Goal: Task Accomplishment & Management: Manage account settings

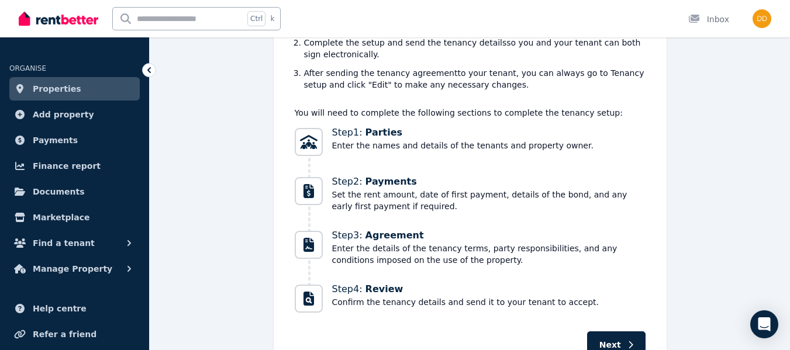
scroll to position [254, 0]
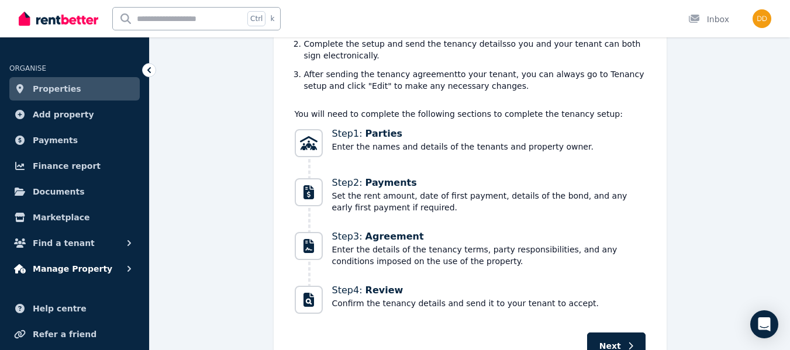
click at [124, 271] on icon "button" at bounding box center [129, 269] width 12 height 12
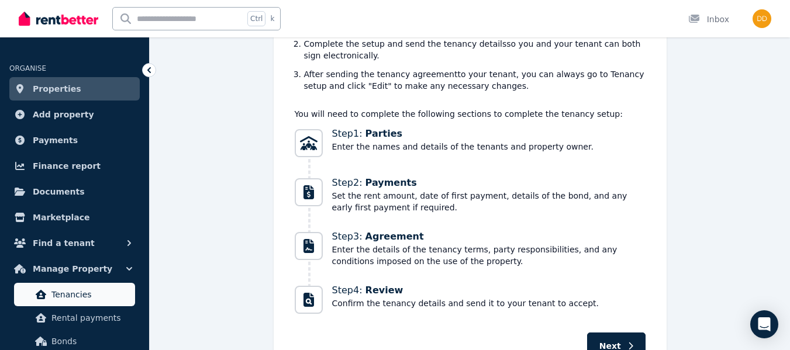
click at [77, 287] on link "Tenancies" at bounding box center [74, 294] width 121 height 23
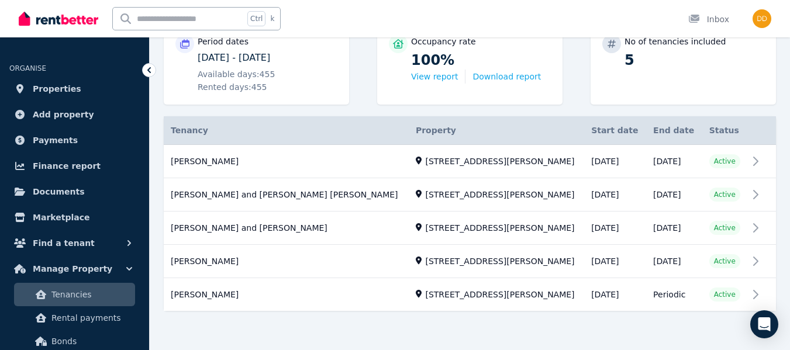
scroll to position [172, 0]
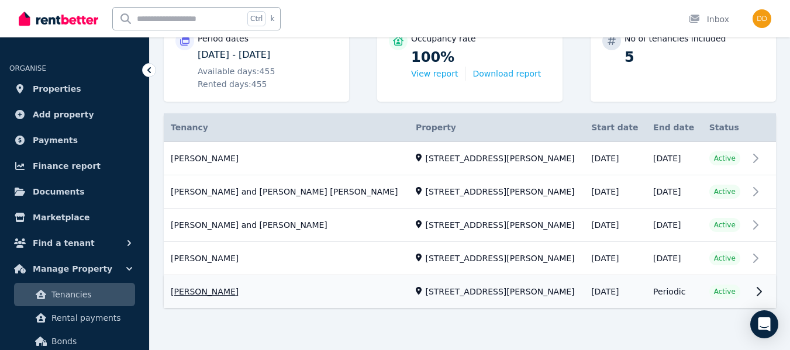
click at [758, 293] on link "View property details" at bounding box center [470, 292] width 612 height 33
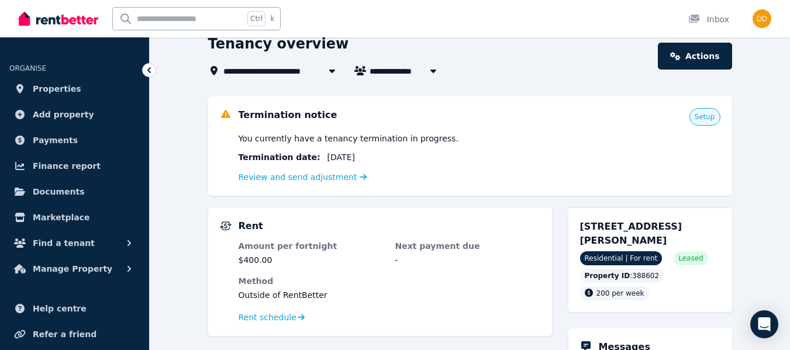
scroll to position [26, 0]
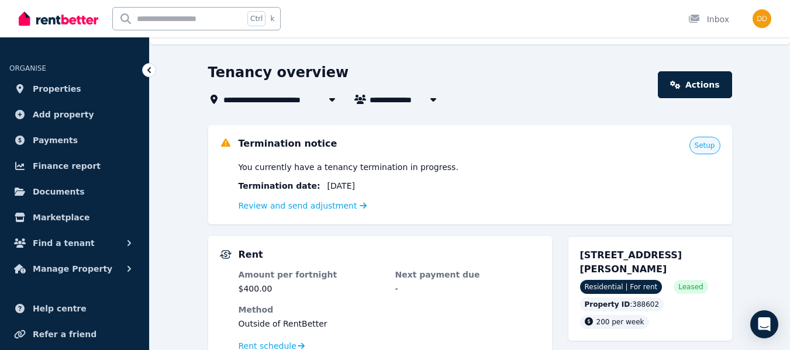
click at [530, 105] on div "**********" at bounding box center [429, 99] width 443 height 14
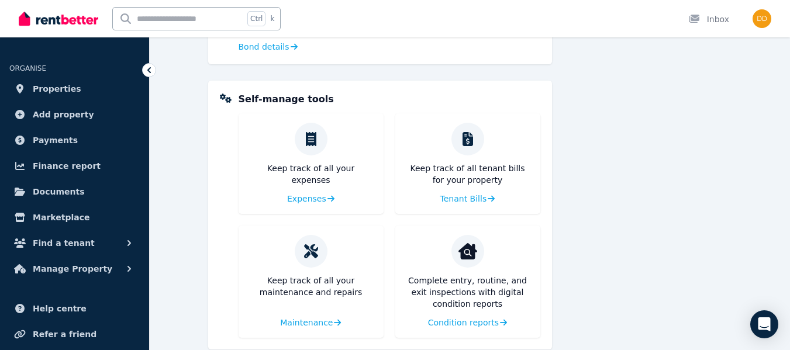
scroll to position [604, 0]
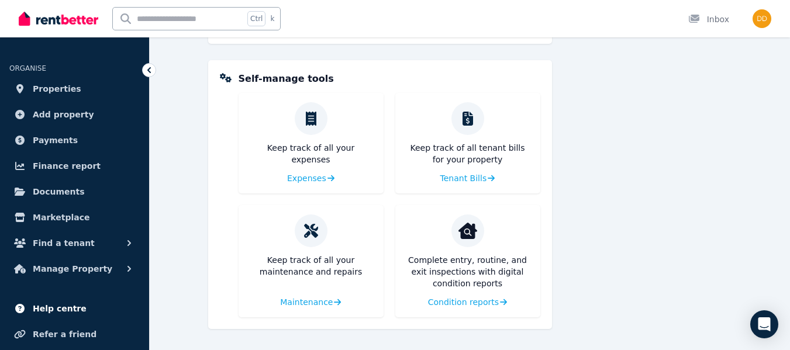
click at [53, 316] on link "Help centre" at bounding box center [74, 308] width 130 height 23
click at [64, 264] on span "Manage Property" at bounding box center [72, 269] width 79 height 14
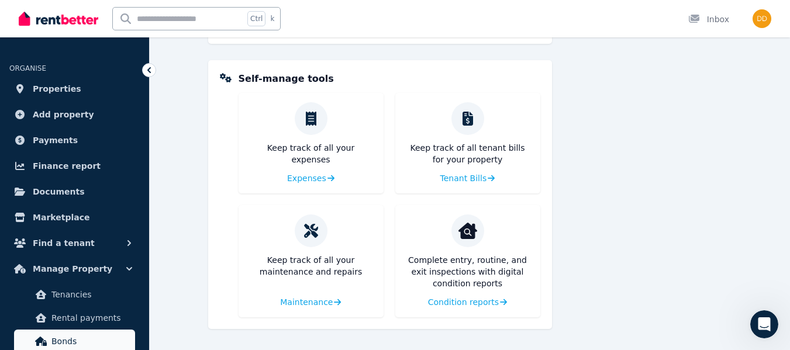
click at [59, 343] on span "Bonds" at bounding box center [90, 341] width 79 height 14
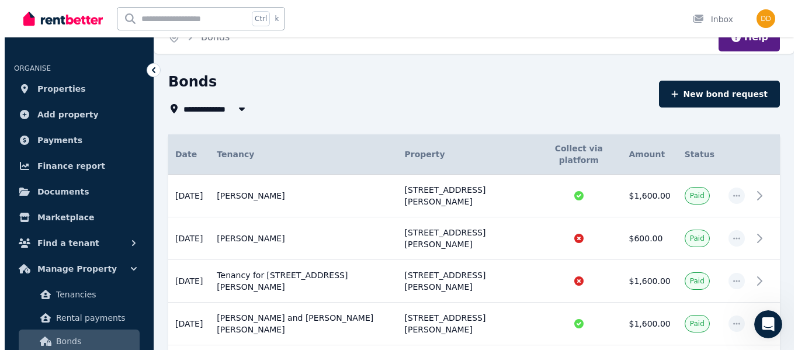
scroll to position [18, 0]
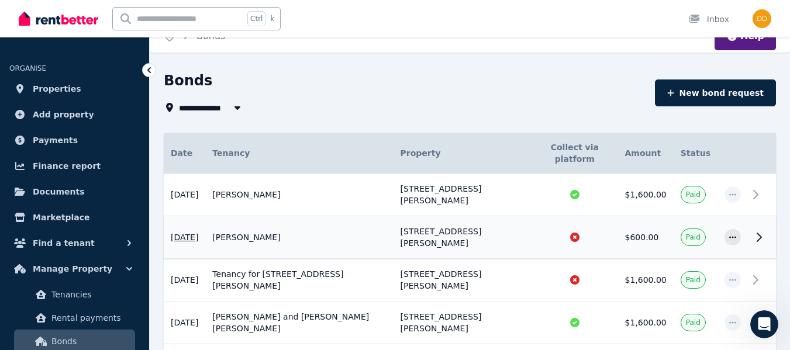
click at [754, 230] on icon at bounding box center [759, 237] width 14 height 14
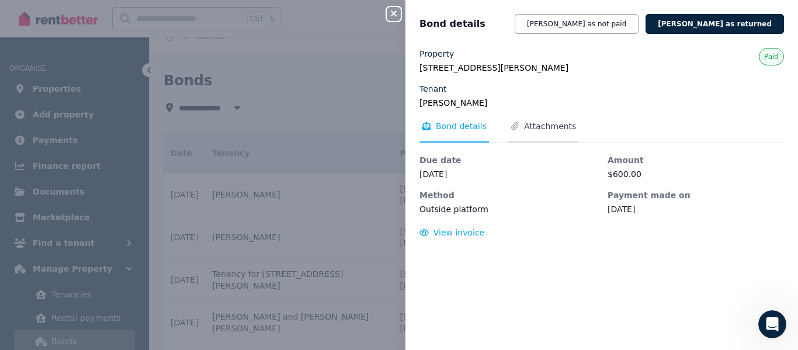
click at [524, 126] on span "Attachments" at bounding box center [550, 126] width 52 height 12
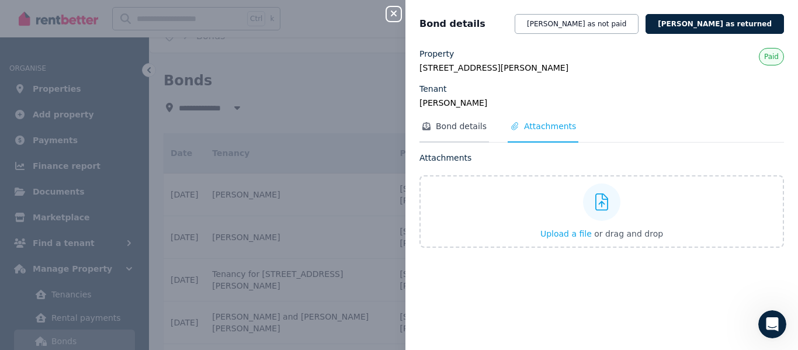
click at [468, 126] on span "Bond details" at bounding box center [461, 126] width 51 height 12
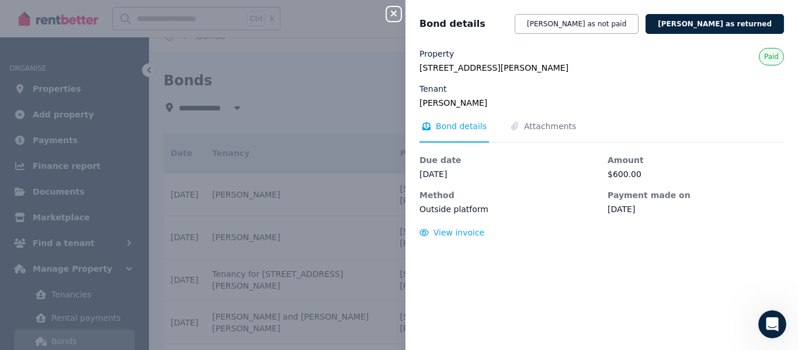
click at [452, 226] on div "Due date 28 Apr 2025 Amount $600.00 Method Outside platform Payment made on 27 …" at bounding box center [602, 196] width 365 height 84
click at [450, 236] on span "View invoice" at bounding box center [459, 232] width 51 height 9
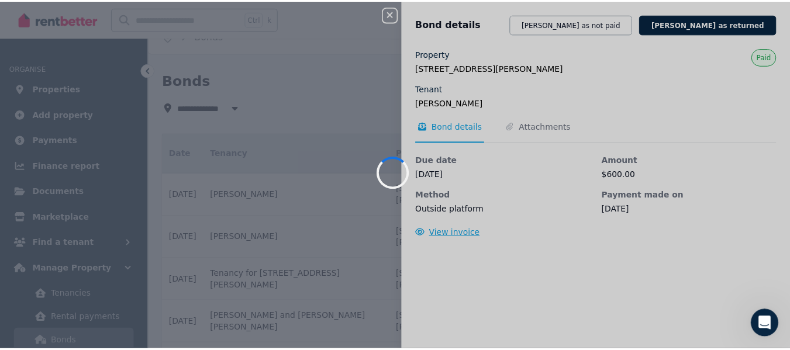
scroll to position [0, 0]
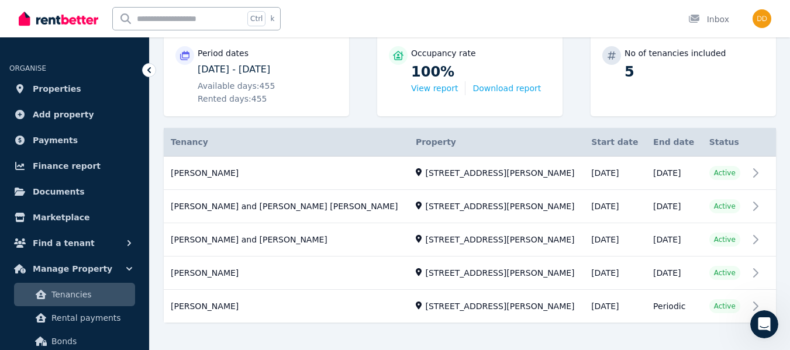
scroll to position [172, 0]
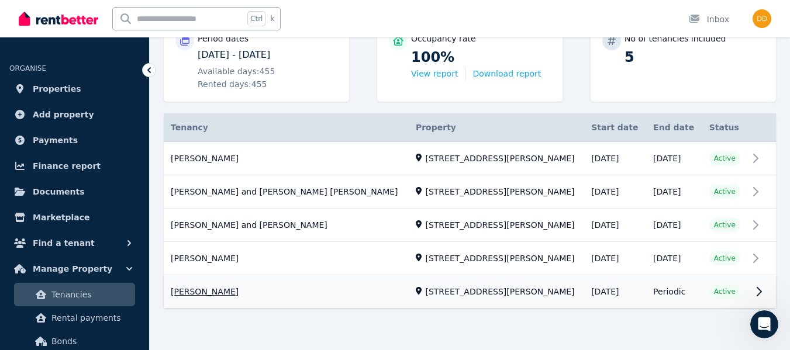
click at [210, 296] on link "View property details" at bounding box center [470, 292] width 612 height 33
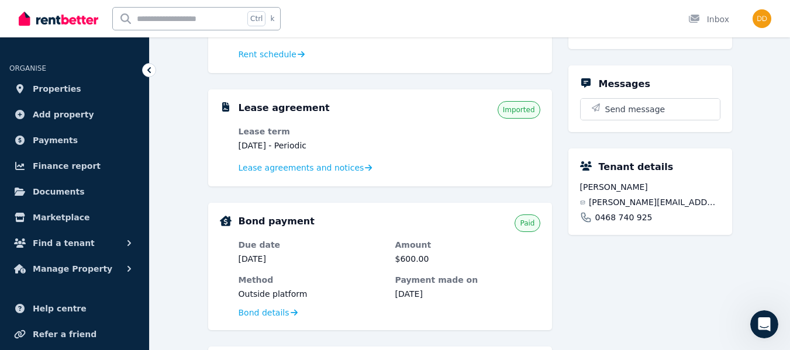
scroll to position [316, 0]
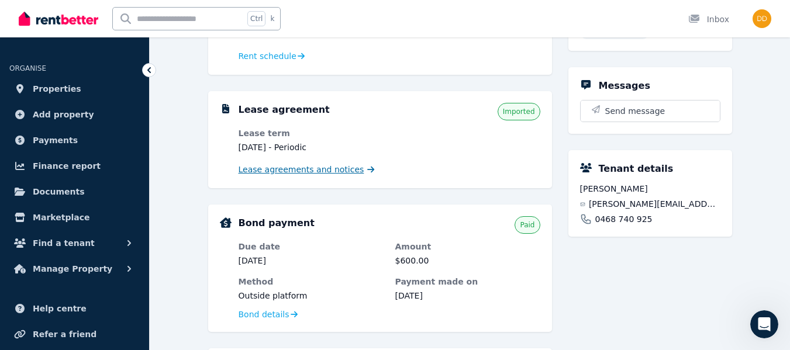
click at [285, 168] on span "Lease agreements and notices" at bounding box center [301, 170] width 126 height 12
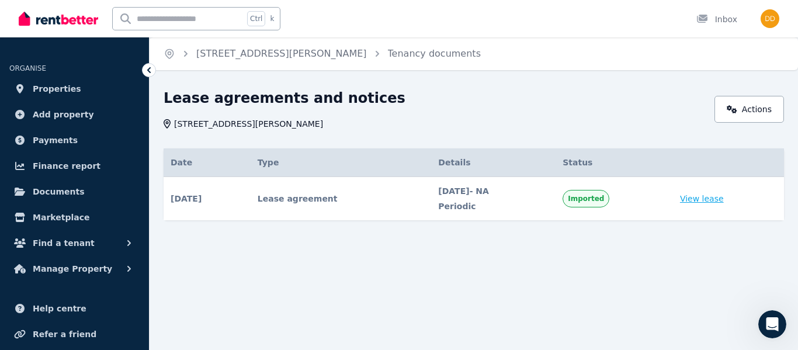
click at [714, 198] on link "View lease" at bounding box center [702, 199] width 44 height 12
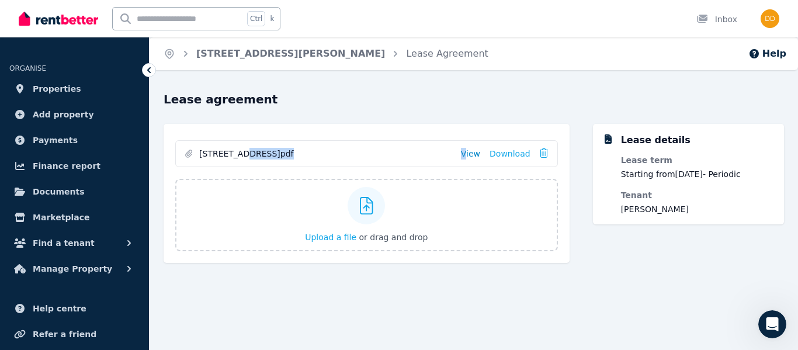
drag, startPoint x: 236, startPoint y: 158, endPoint x: 473, endPoint y: 153, distance: 237.4
click at [473, 153] on li "unit 2 39 Howitt Street.pdf View Download" at bounding box center [367, 154] width 382 height 26
click at [473, 153] on link "View" at bounding box center [470, 154] width 19 height 12
click at [768, 323] on icon "Open Intercom Messenger" at bounding box center [772, 324] width 19 height 19
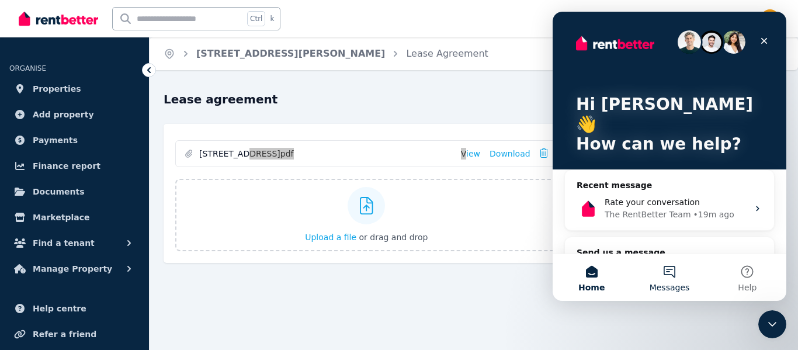
click at [672, 274] on button "Messages" at bounding box center [670, 277] width 78 height 47
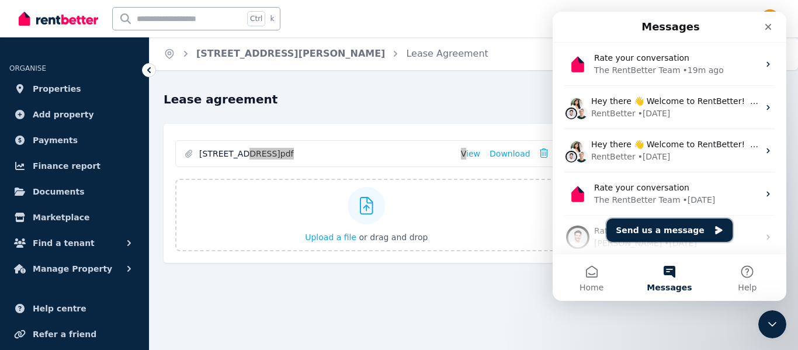
click at [667, 231] on button "Send us a message" at bounding box center [670, 230] width 126 height 23
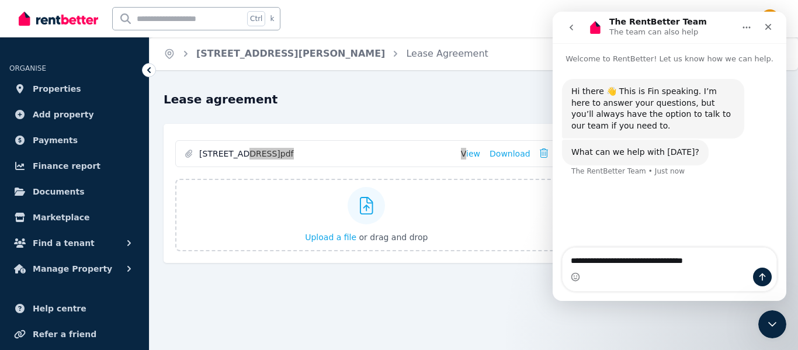
type textarea "**********"
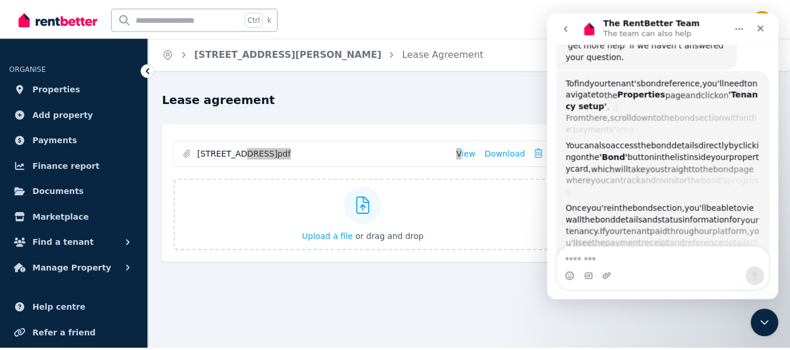
scroll to position [208, 0]
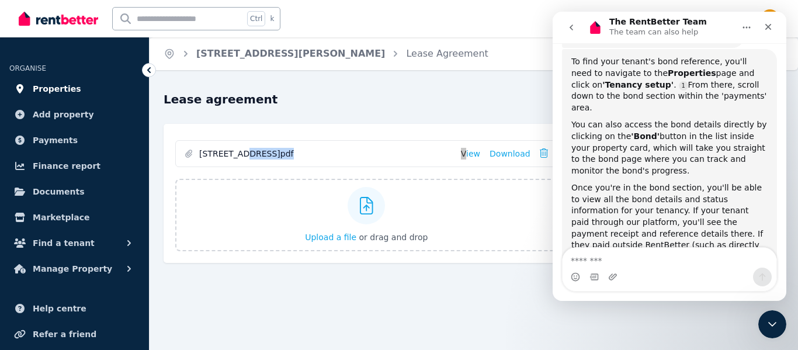
click at [50, 93] on span "Properties" at bounding box center [57, 89] width 49 height 14
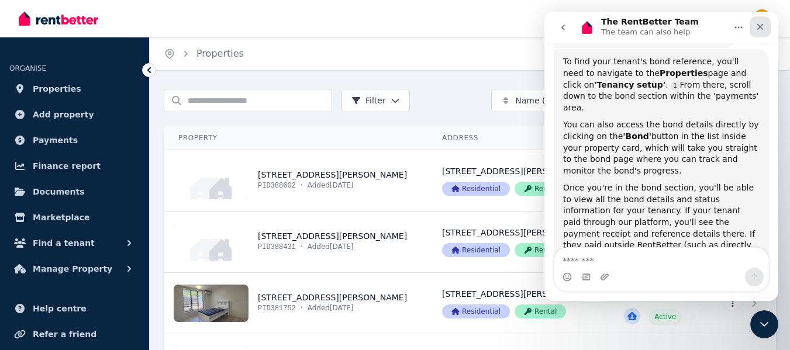
click at [763, 28] on icon "Close" at bounding box center [759, 26] width 9 height 9
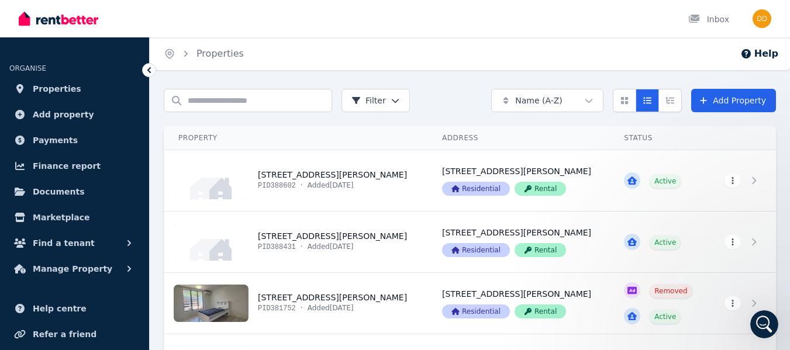
scroll to position [308, 0]
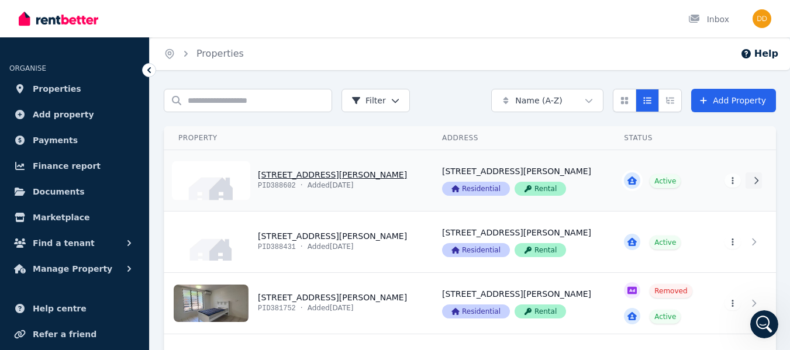
click at [756, 180] on icon at bounding box center [756, 181] width 12 height 8
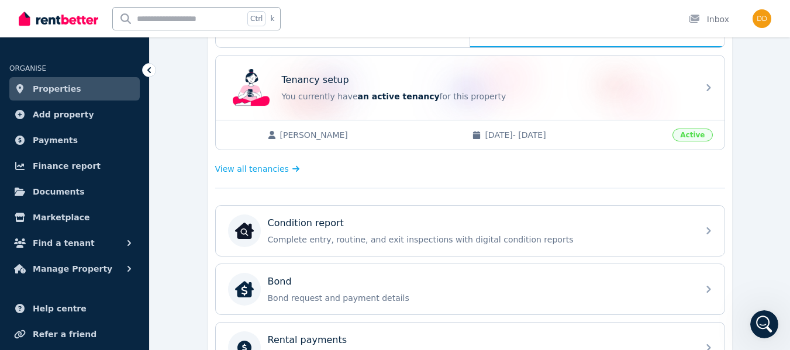
scroll to position [224, 0]
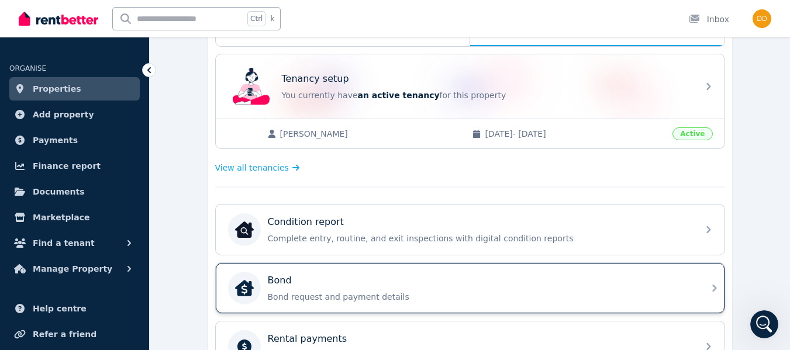
click at [712, 287] on icon at bounding box center [714, 288] width 14 height 14
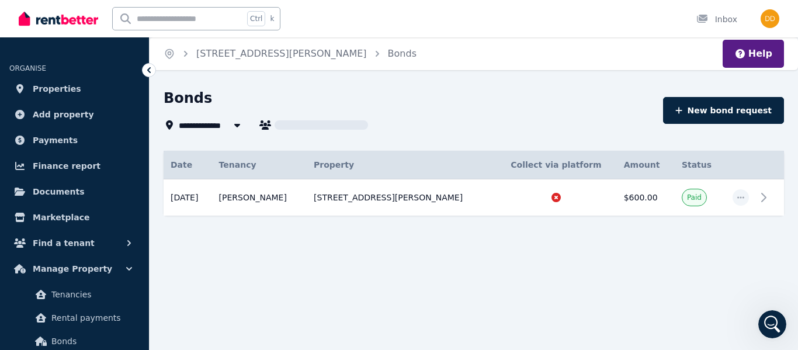
type input "**********"
click at [745, 200] on icon "button" at bounding box center [740, 197] width 9 height 8
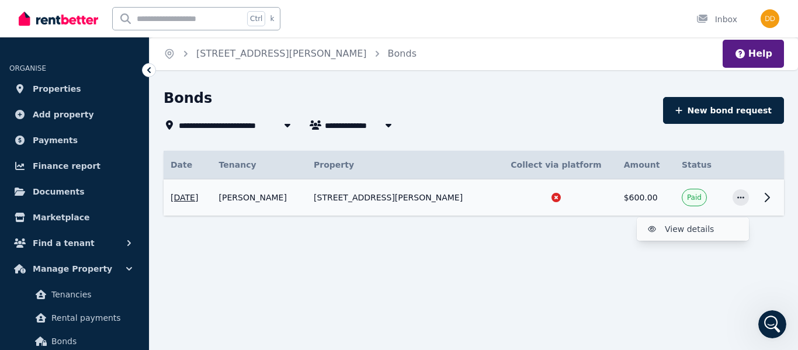
click at [700, 228] on span "View details" at bounding box center [702, 229] width 75 height 14
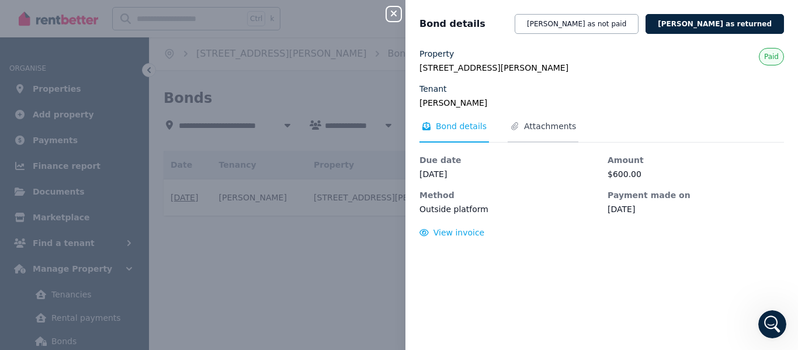
click at [538, 125] on span "Attachments" at bounding box center [550, 126] width 52 height 12
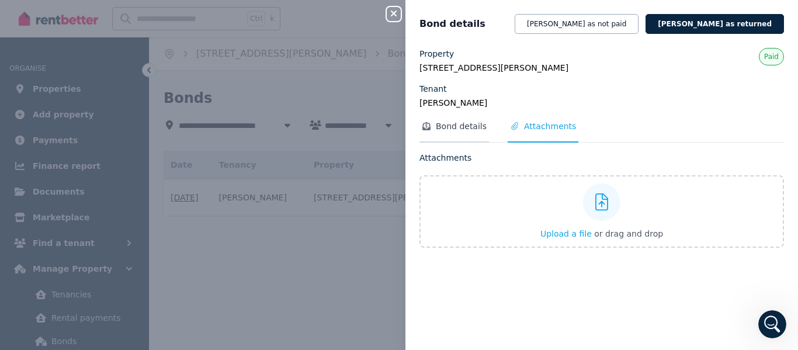
click at [465, 121] on span "Bond details" at bounding box center [461, 126] width 51 height 12
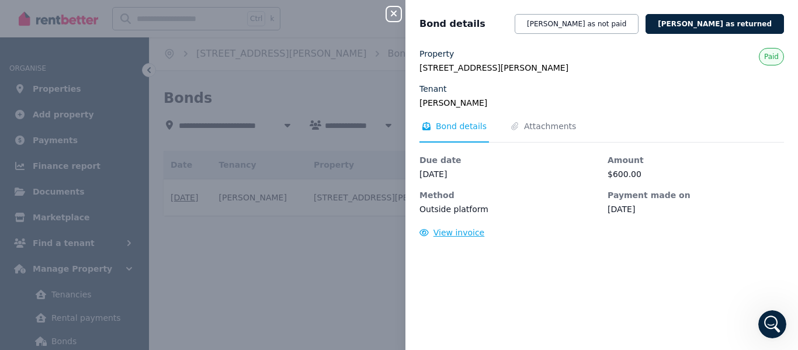
click at [449, 233] on span "View invoice" at bounding box center [459, 232] width 51 height 9
click at [392, 11] on icon "button" at bounding box center [394, 13] width 14 height 9
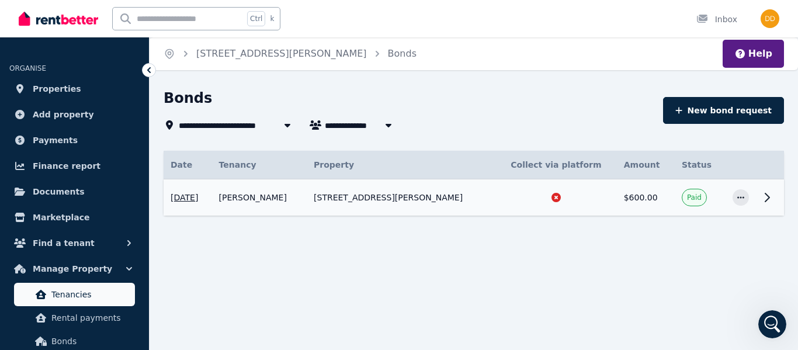
click at [68, 292] on span "Tenancies" at bounding box center [90, 295] width 79 height 14
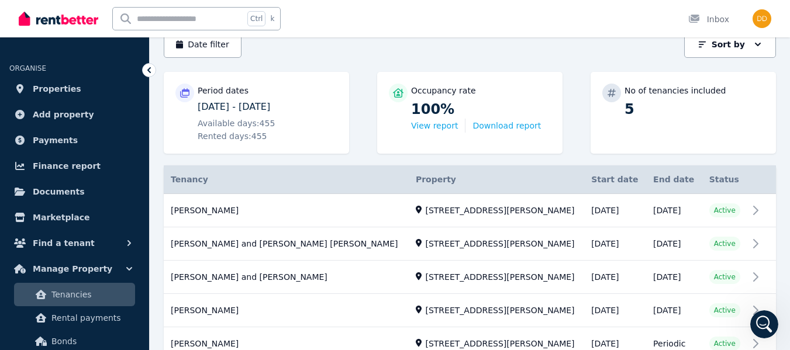
scroll to position [172, 0]
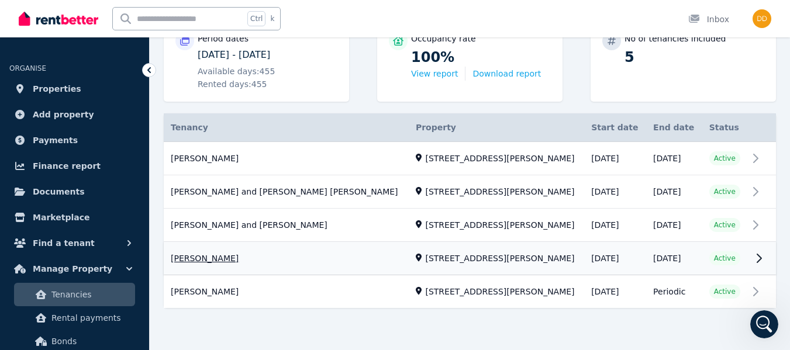
click at [756, 254] on link "View property details" at bounding box center [470, 259] width 612 height 33
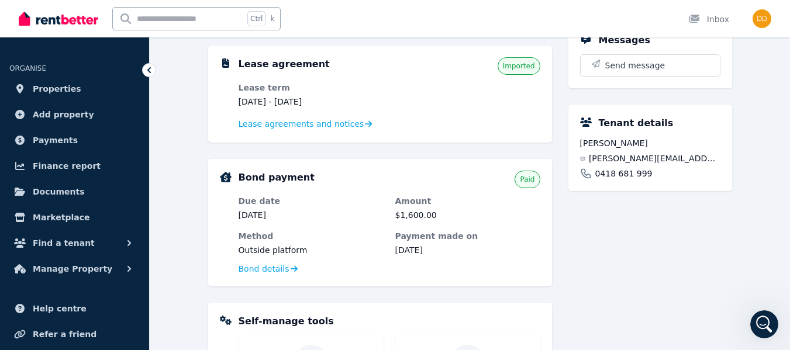
scroll to position [262, 0]
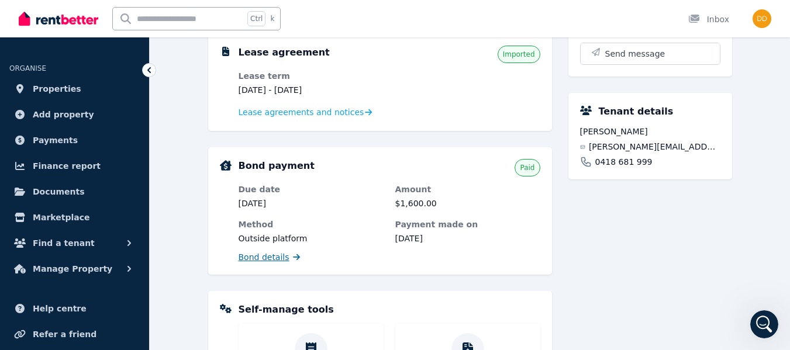
click at [262, 258] on span "Bond details" at bounding box center [263, 257] width 51 height 12
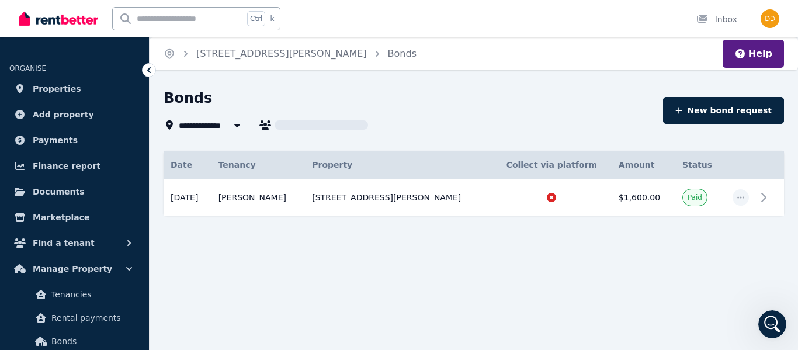
type input "**********"
click at [762, 200] on icon at bounding box center [767, 198] width 14 height 14
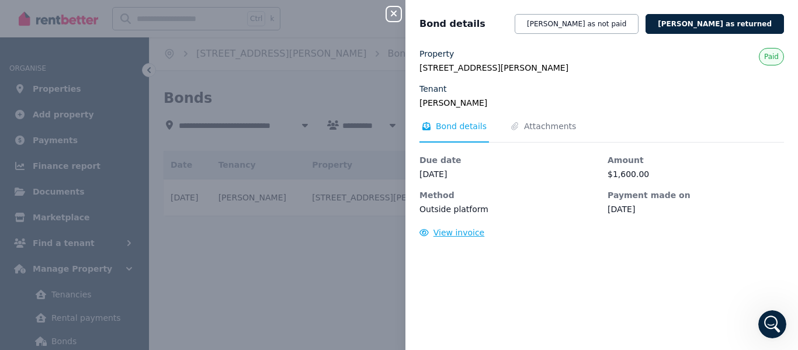
click at [462, 231] on span "View invoice" at bounding box center [459, 232] width 51 height 9
click at [396, 14] on icon "button" at bounding box center [394, 13] width 14 height 9
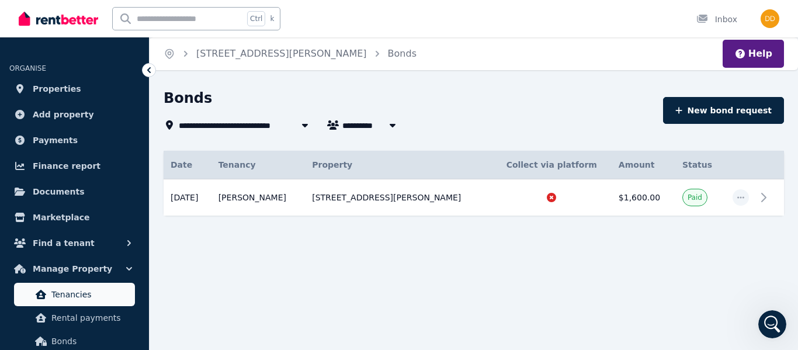
click at [53, 293] on span "Tenancies" at bounding box center [90, 295] width 79 height 14
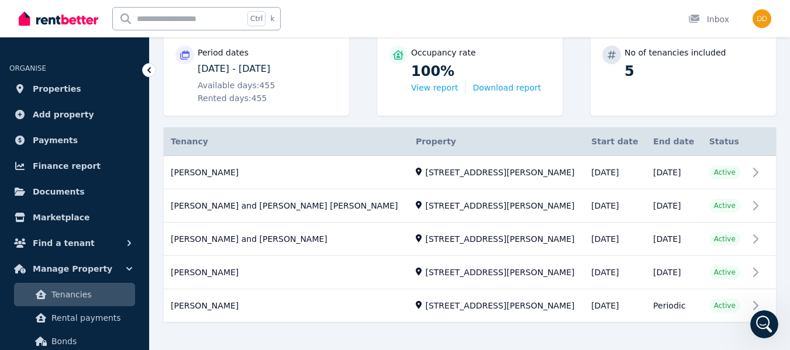
scroll to position [162, 0]
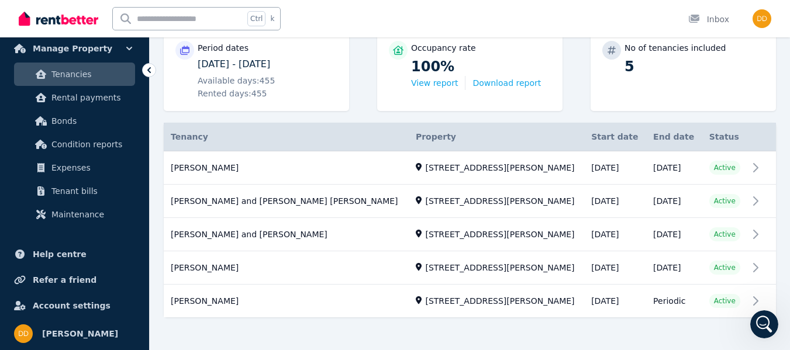
scroll to position [172, 0]
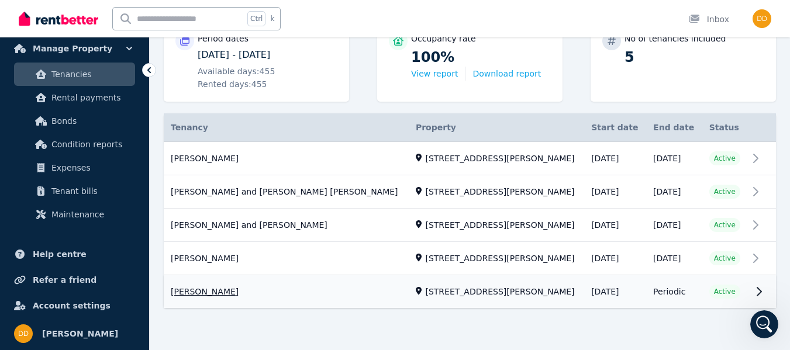
click at [750, 299] on link "View property details" at bounding box center [470, 292] width 612 height 33
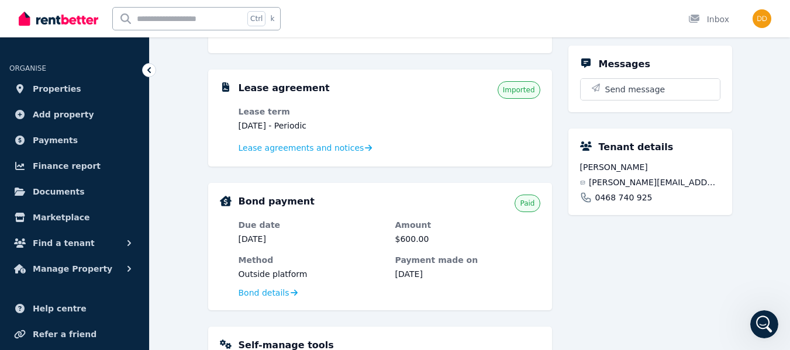
scroll to position [351, 0]
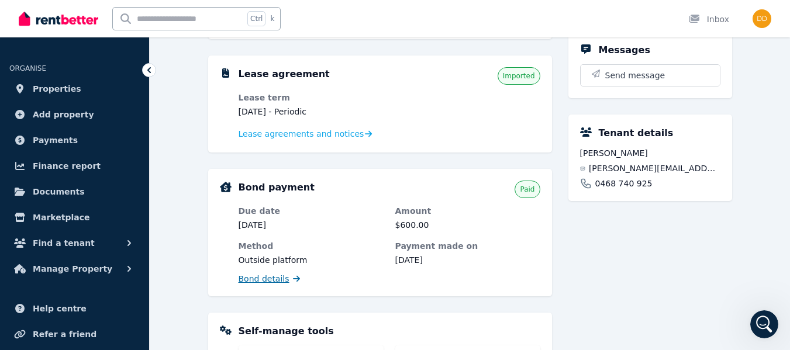
click at [283, 278] on link "Bond details" at bounding box center [268, 279] width 61 height 12
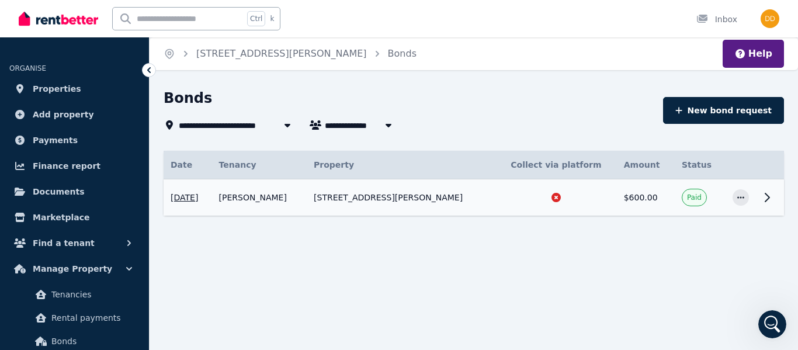
click at [759, 197] on td at bounding box center [770, 197] width 28 height 37
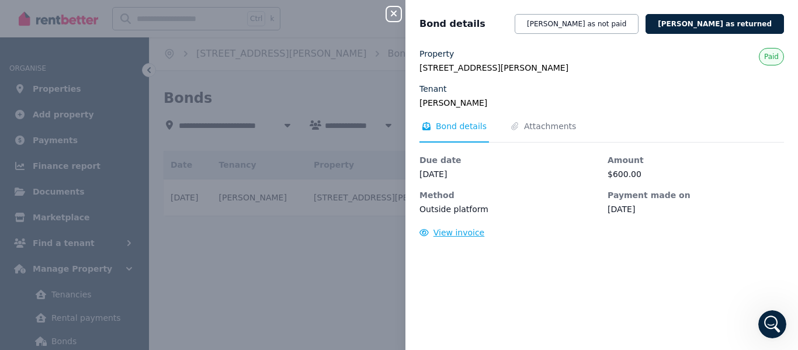
click at [444, 230] on span "View invoice" at bounding box center [459, 232] width 51 height 9
